Goal: Task Accomplishment & Management: Manage account settings

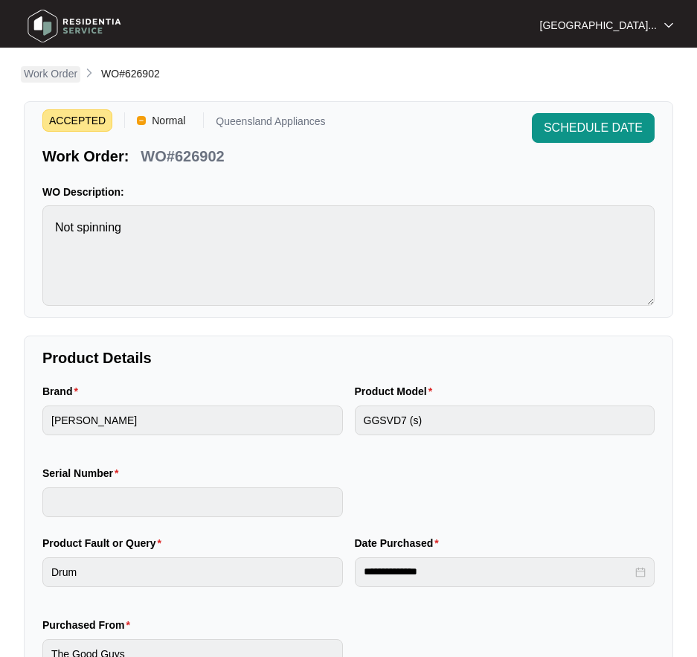
click at [53, 74] on p "Work Order" at bounding box center [51, 73] width 54 height 15
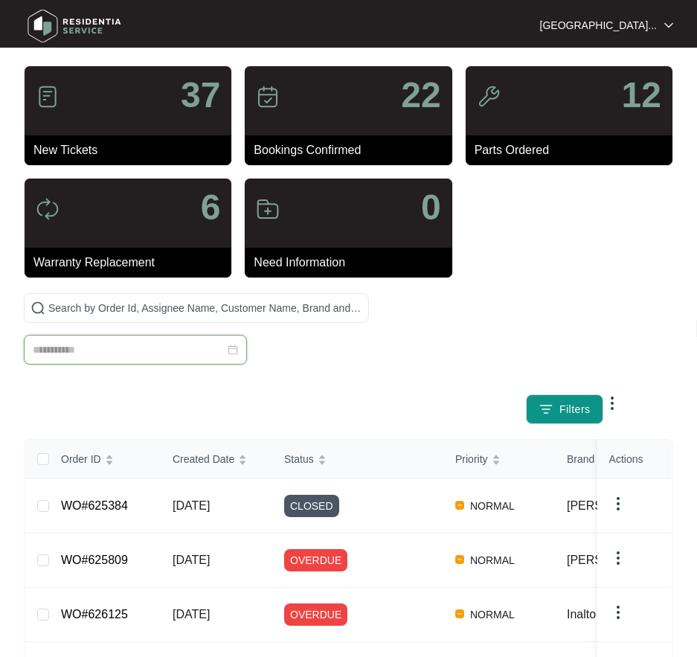
click at [98, 349] on input at bounding box center [129, 350] width 192 height 16
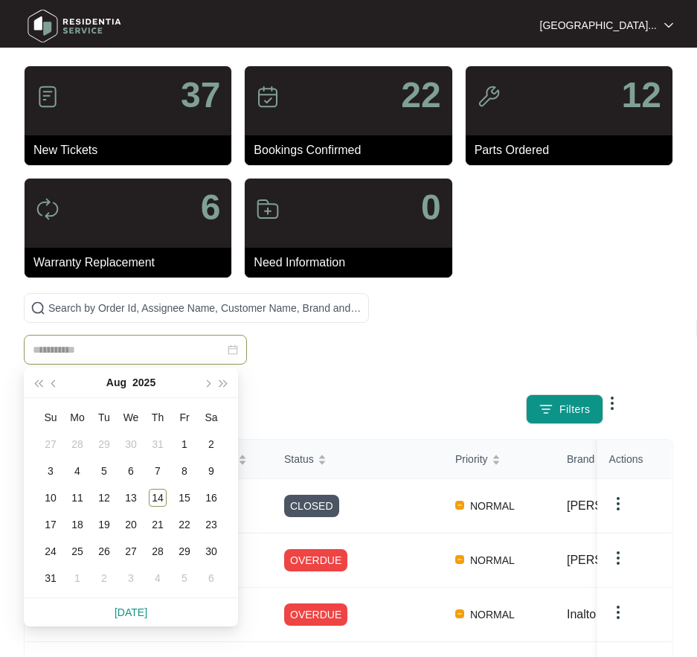
paste input "******"
type input "******"
drag, startPoint x: 127, startPoint y: 353, endPoint x: -36, endPoint y: 356, distance: 163.7
click at [0, 356] on html "Queensland Appliances [GEOGRAPHIC_DATA]... 37 New Tickets 22 Bookings Confirmed…" at bounding box center [348, 547] width 697 height 1094
click at [105, 316] on span at bounding box center [196, 308] width 345 height 30
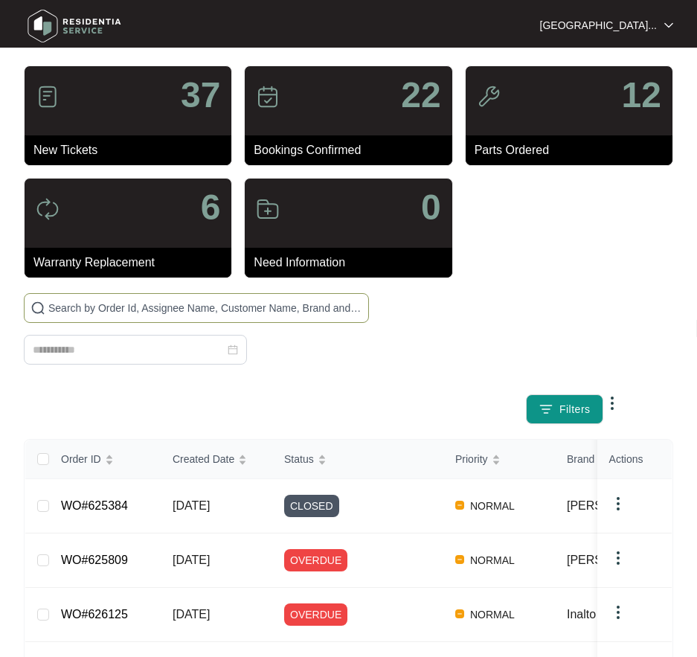
paste input "626042"
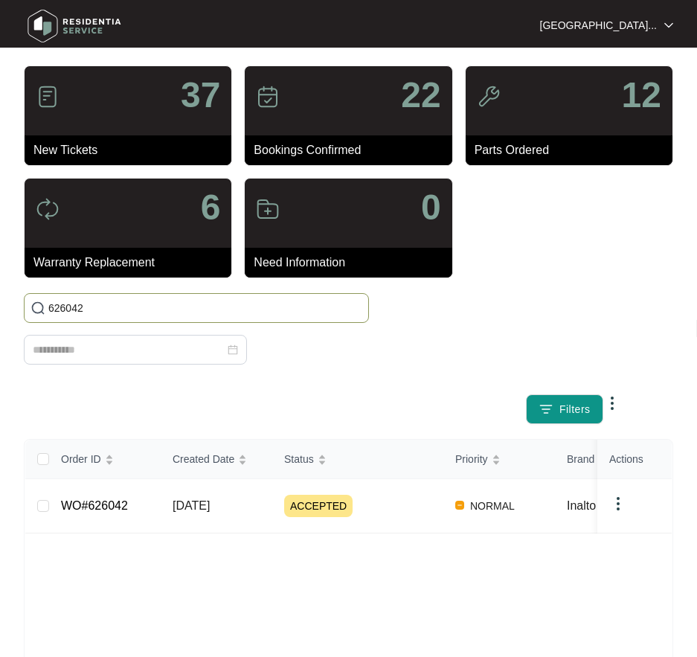
type input "626042"
click at [378, 517] on td "ACCEPTED" at bounding box center [357, 506] width 171 height 54
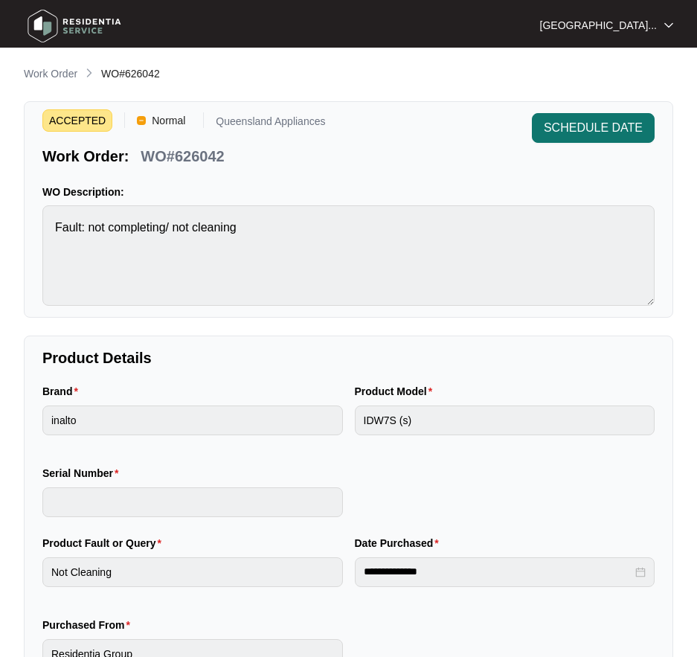
click at [574, 122] on span "SCHEDULE DATE" at bounding box center [593, 128] width 99 height 18
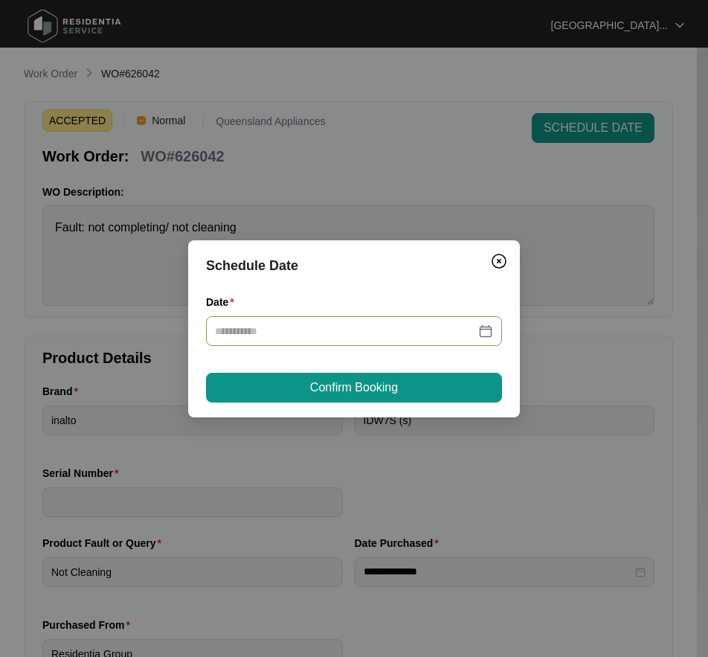
click at [481, 333] on div at bounding box center [354, 331] width 278 height 16
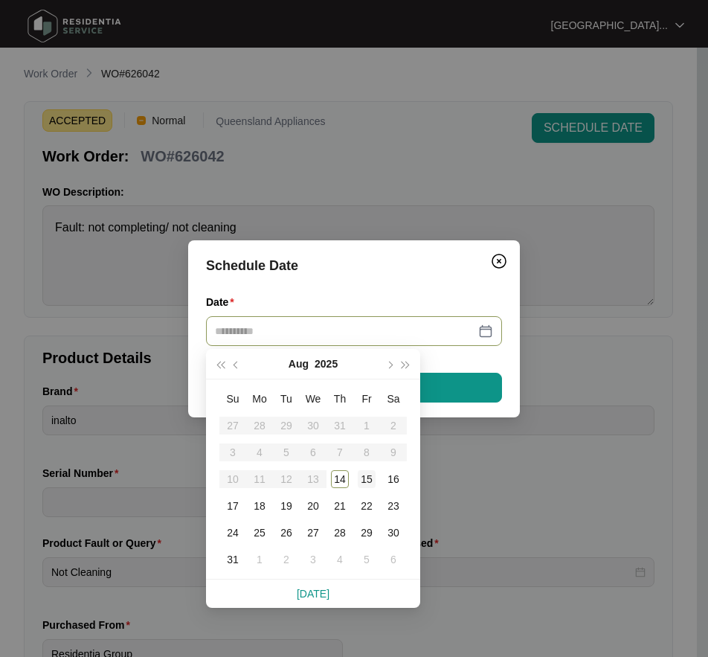
type input "**********"
click at [359, 475] on td "15" at bounding box center [366, 479] width 27 height 27
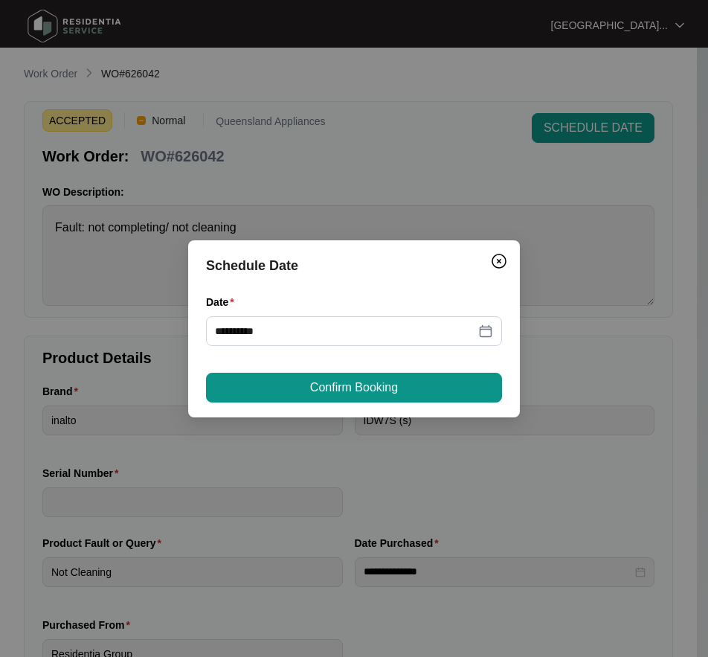
drag, startPoint x: 354, startPoint y: 385, endPoint x: 372, endPoint y: 381, distance: 18.4
click at [358, 386] on span "Confirm Booking" at bounding box center [354, 388] width 88 height 18
